Goal: Task Accomplishment & Management: Manage account settings

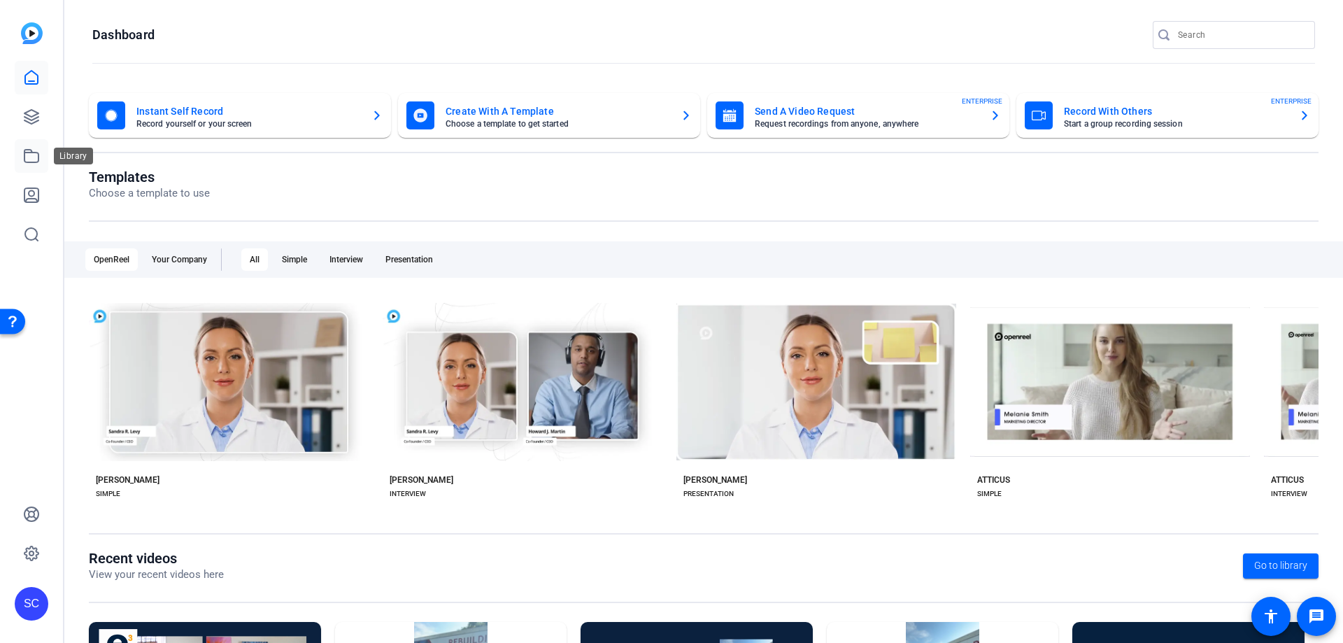
click at [24, 159] on icon at bounding box center [31, 156] width 14 height 13
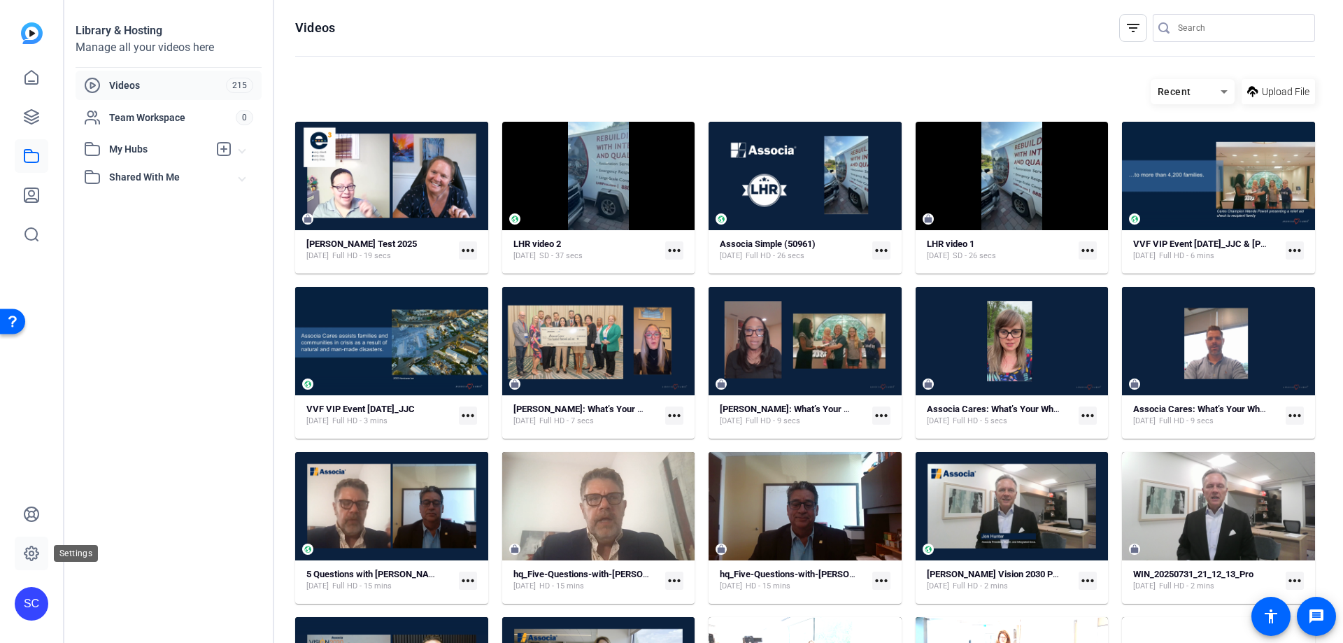
click at [25, 558] on icon at bounding box center [31, 553] width 17 height 17
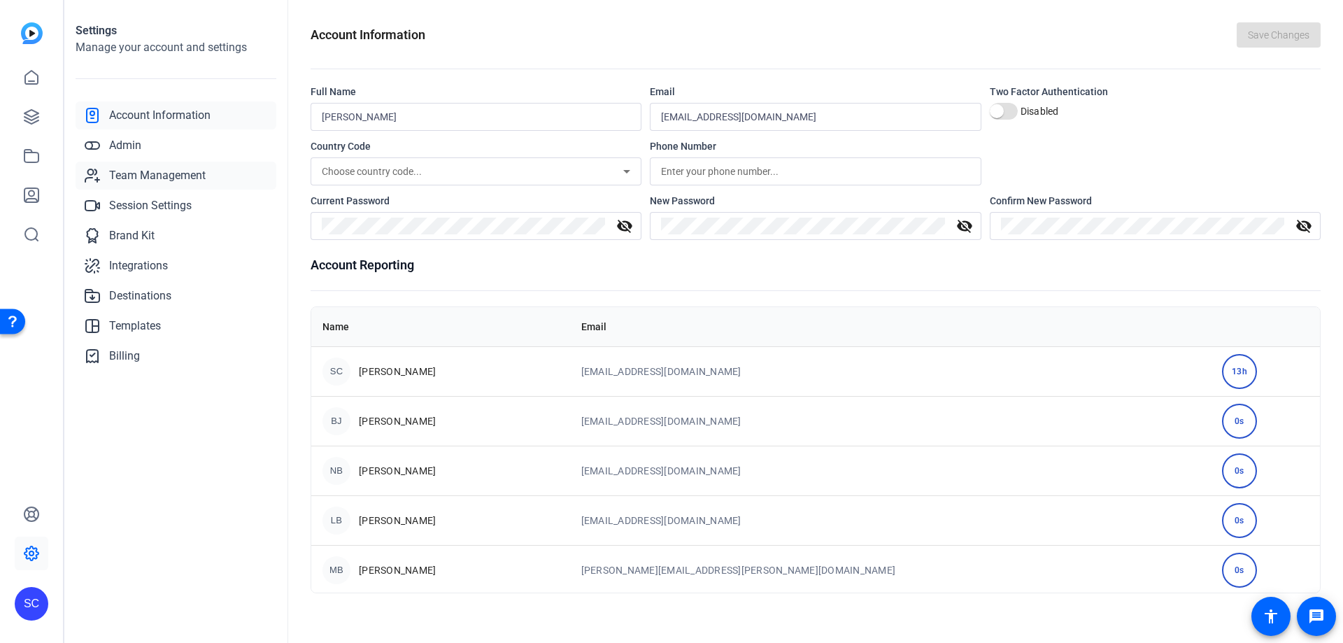
click at [154, 180] on span "Team Management" at bounding box center [157, 175] width 97 height 17
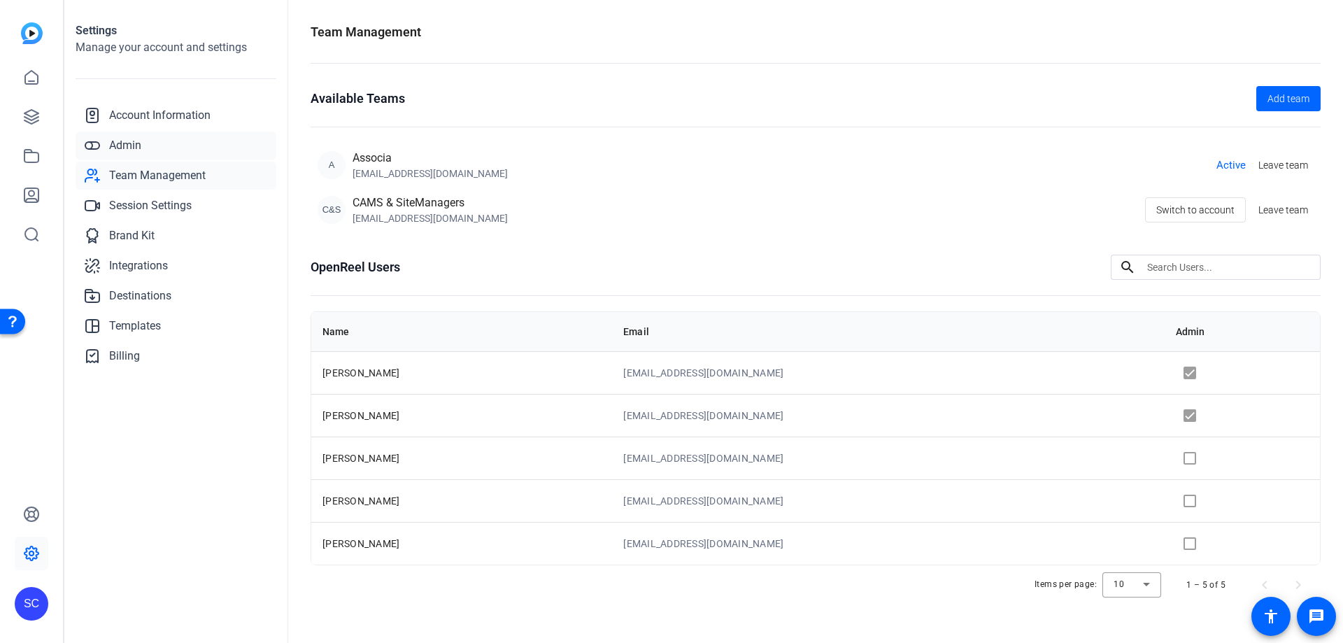
click at [137, 145] on span "Admin" at bounding box center [125, 145] width 32 height 17
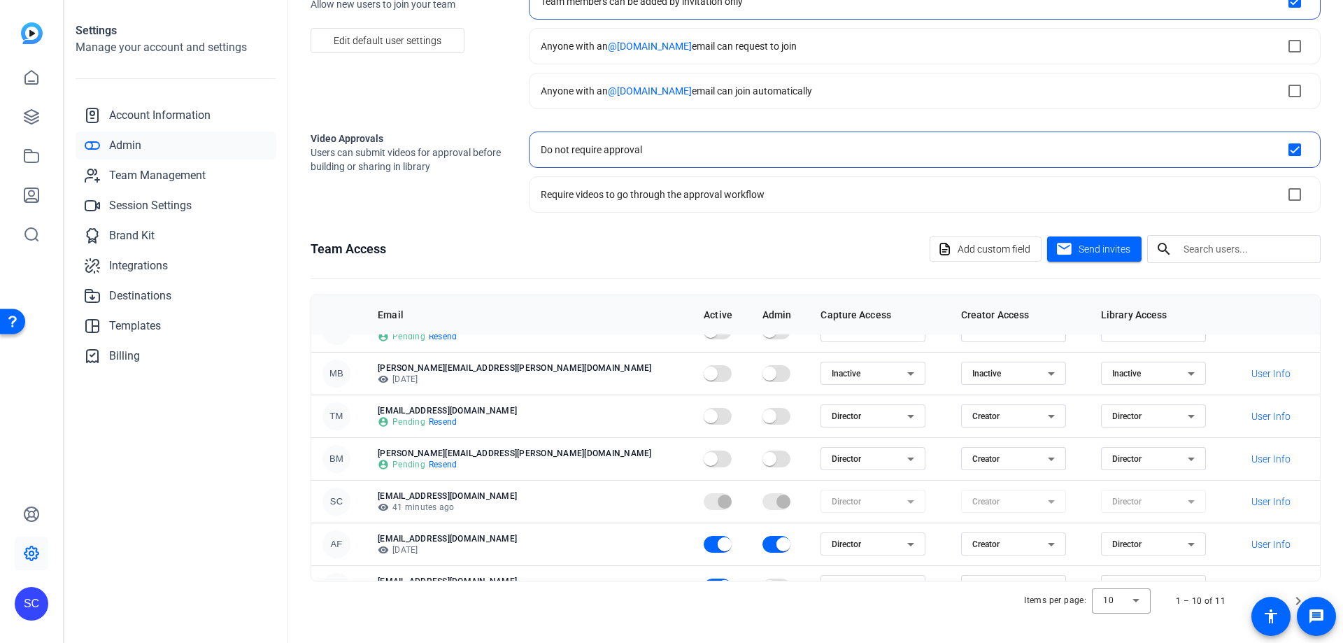
scroll to position [180, 0]
